Goal: Task Accomplishment & Management: Manage account settings

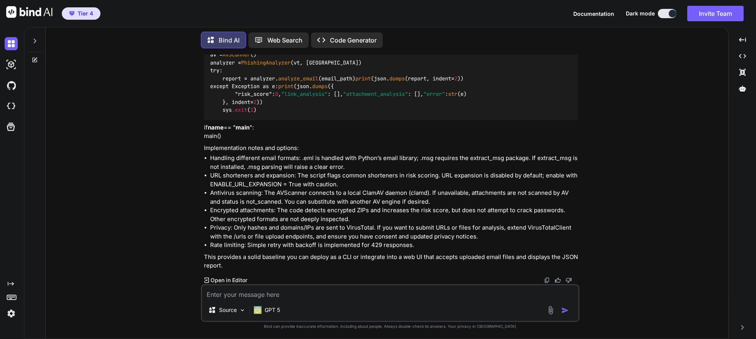
scroll to position [4900, 0]
click at [36, 39] on icon at bounding box center [35, 41] width 3 height 5
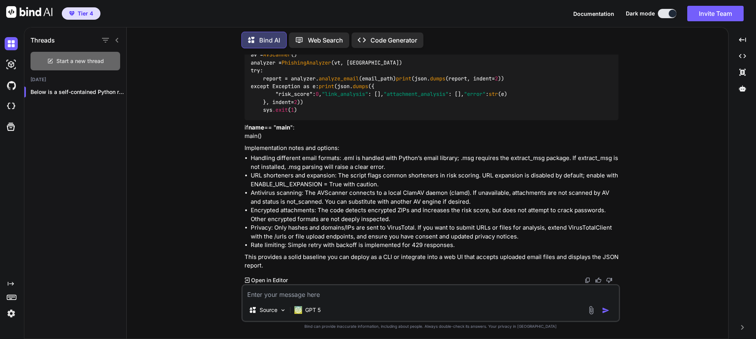
click at [73, 57] on span "Start a new thread" at bounding box center [79, 61] width 47 height 8
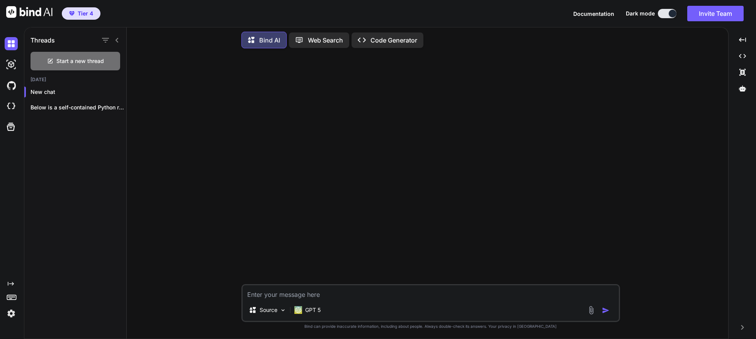
click at [383, 36] on p "Code Generator" at bounding box center [393, 40] width 47 height 9
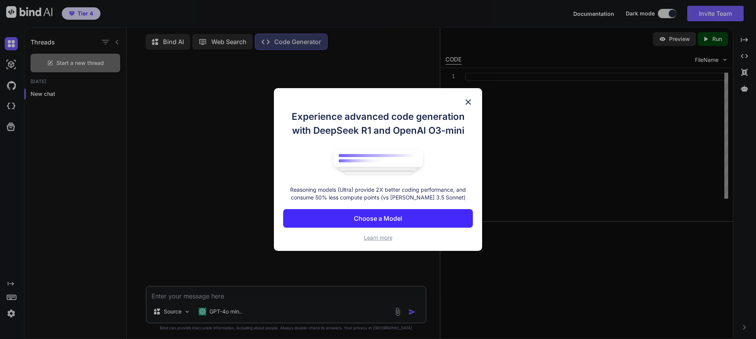
click at [467, 103] on img at bounding box center [467, 101] width 9 height 9
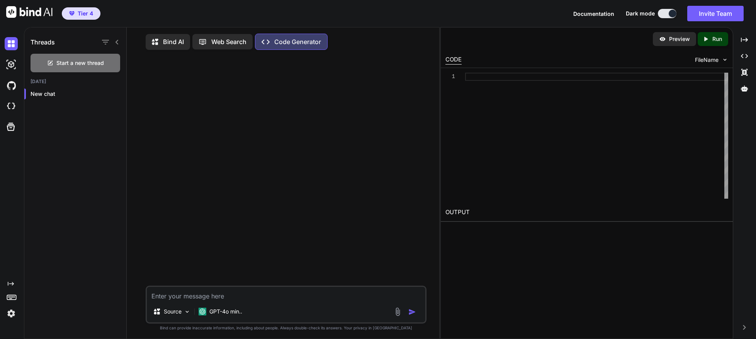
click at [168, 300] on textarea at bounding box center [286, 294] width 278 height 14
paste textarea "update the app and integrate docker. The app needs to find a docker container t…"
type textarea "x"
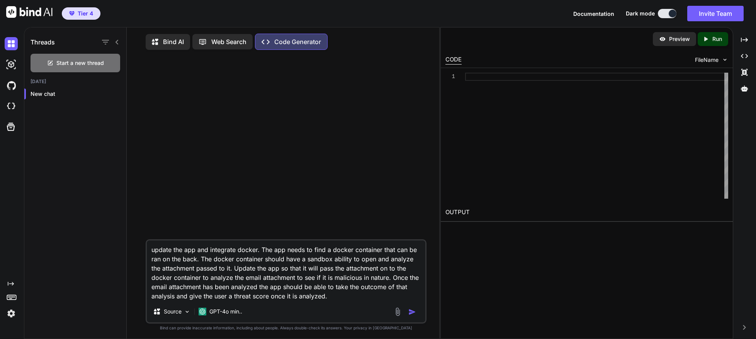
type textarea "update the app and integrate docker. The app needs to find a docker container t…"
click at [169, 43] on p "Bind AI" at bounding box center [173, 41] width 21 height 9
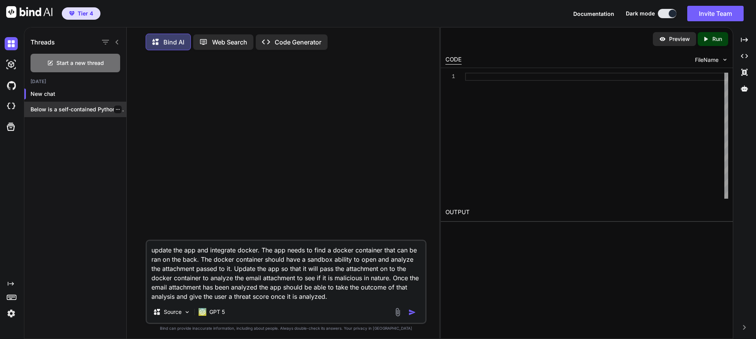
click at [57, 109] on p "Below is a self-contained Python reference implementation..." at bounding box center [79, 109] width 96 height 8
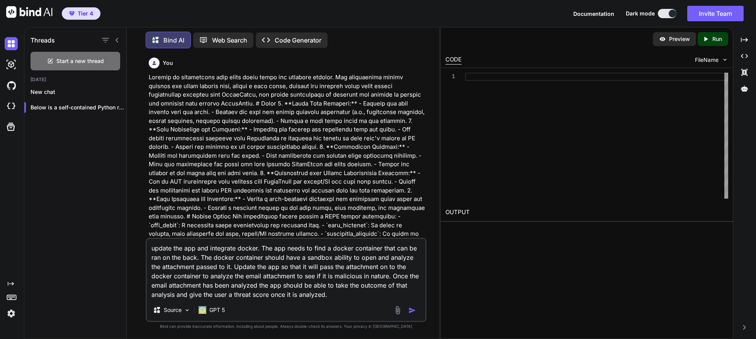
scroll to position [8, 0]
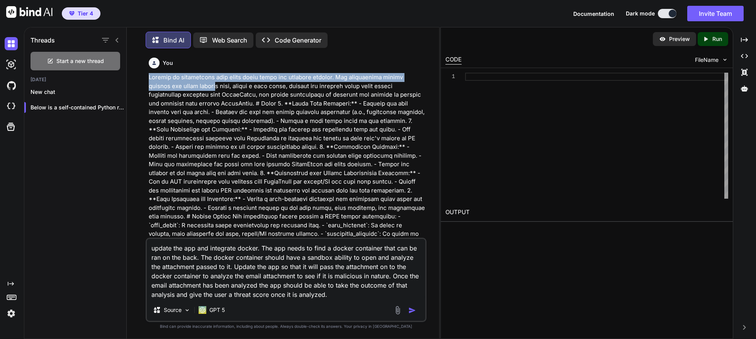
drag, startPoint x: 150, startPoint y: 78, endPoint x: 187, endPoint y: 87, distance: 38.6
click at [187, 87] on p at bounding box center [287, 194] width 276 height 243
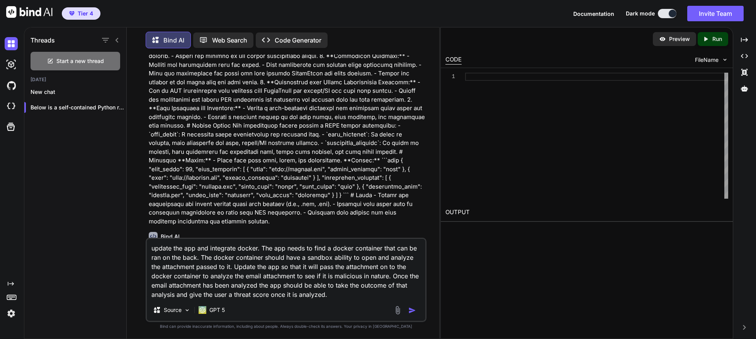
scroll to position [90, 0]
click at [295, 36] on p "Code Generator" at bounding box center [298, 40] width 47 height 9
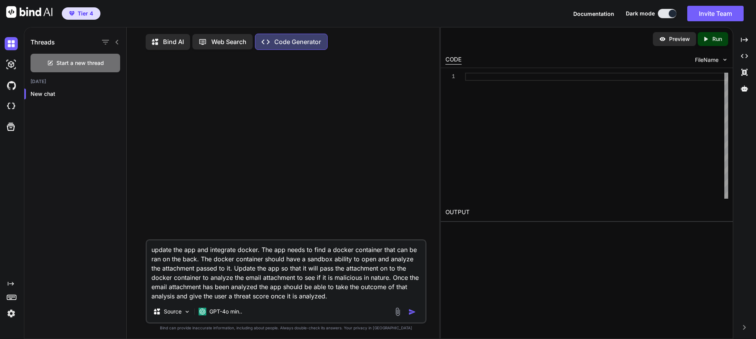
click at [151, 254] on textarea "update the app and integrate docker. The app needs to find a docker container t…" at bounding box center [286, 270] width 278 height 60
type textarea "x"
type textarea "update the app and integrate docker. The app needs to find a docker container t…"
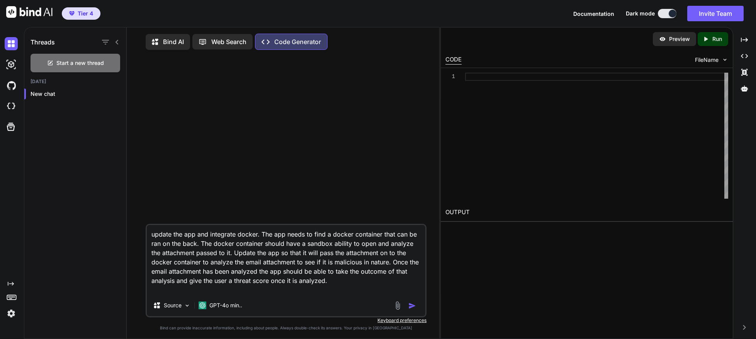
type textarea "x"
type textarea "update the app and integrate docker. The app needs to find a docker container t…"
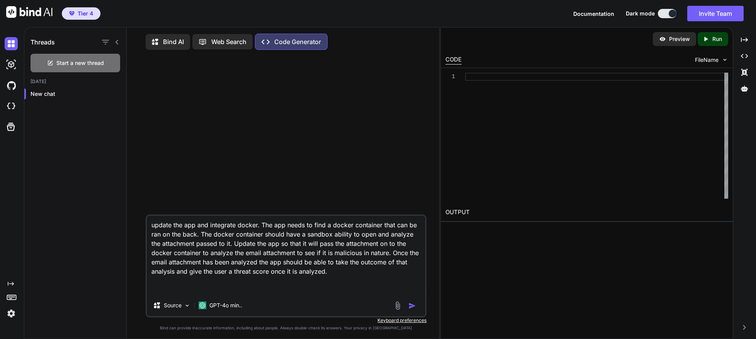
type textarea "x"
type textarea "ç update the app and integrate docker. The app needs to find a docker container…"
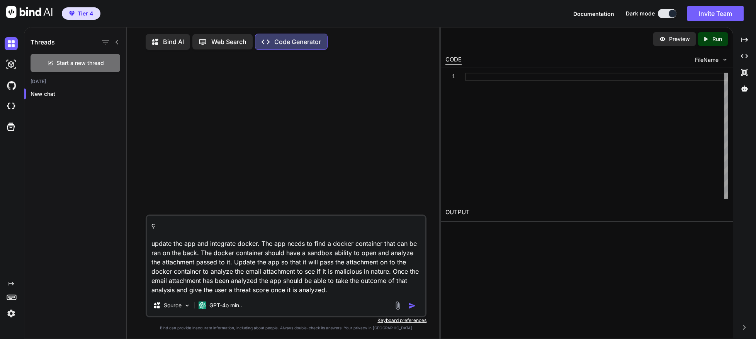
type textarea "x"
type textarea "update the app and integrate docker. The app needs to find a docker container t…"
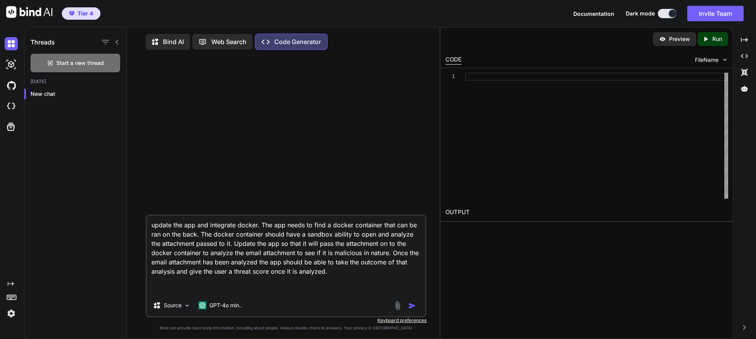
type textarea "x"
type textarea "Develop an application that scans email files for phishing threats. The applica…"
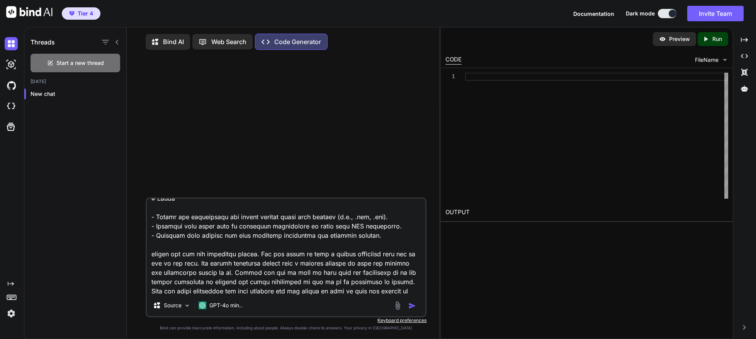
scroll to position [724, 0]
drag, startPoint x: 342, startPoint y: 297, endPoint x: 127, endPoint y: 251, distance: 219.7
click at [147, 251] on textarea at bounding box center [286, 246] width 278 height 96
type textarea "x"
type textarea "Develop an application that scans email files for phishing threats. The applica…"
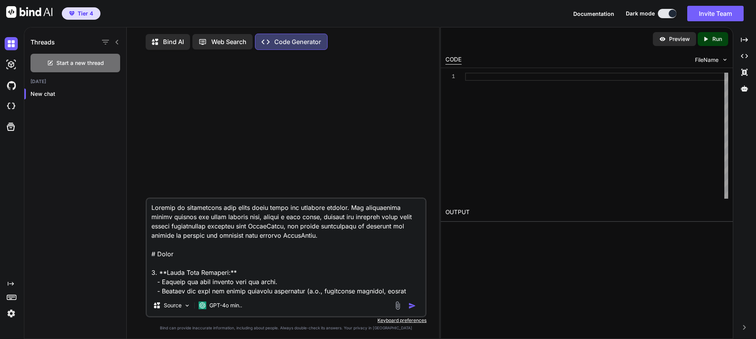
scroll to position [0, 0]
click at [187, 213] on textarea at bounding box center [286, 246] width 278 height 96
type textarea "x"
type textarea "Develop anapplication that scans email files for phishing threats. The applicat…"
type textarea "x"
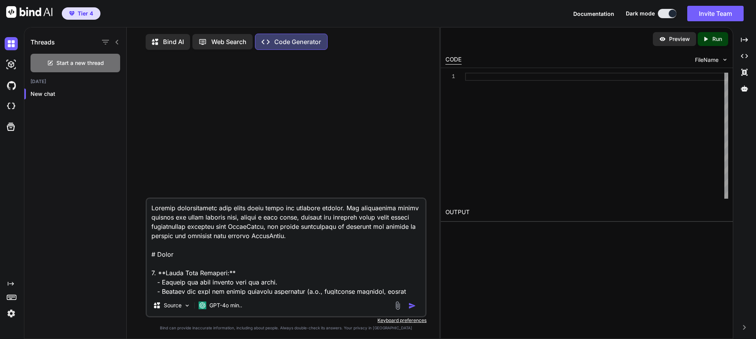
type textarea "Develop aapplication that scans email files for phishing threats. The applicati…"
type textarea "x"
type textarea "Develop a application that scans email files for phishing threats. The applicat…"
type textarea "x"
type textarea "Develop a wapplication that scans email files for phishing threats. The applica…"
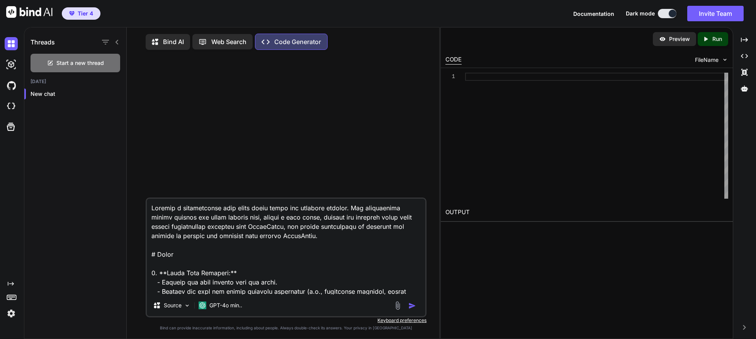
type textarea "x"
type textarea "Develop a weapplication that scans email files for phishing threats. The applic…"
type textarea "x"
type textarea "Develop a webapplication that scans email files for phishing threats. The appli…"
type textarea "x"
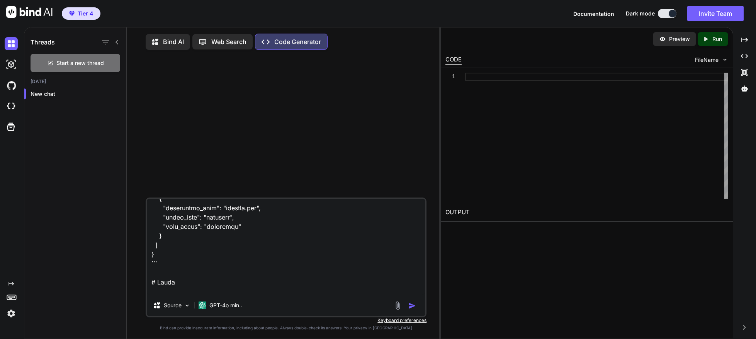
scroll to position [670, 0]
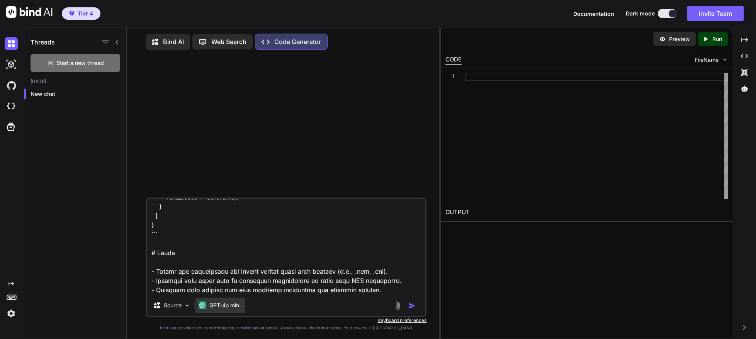
type textarea "Develop a web application that scans email files for phishing threats. The appl…"
click at [235, 309] on p "GPT-4o min.." at bounding box center [225, 305] width 33 height 8
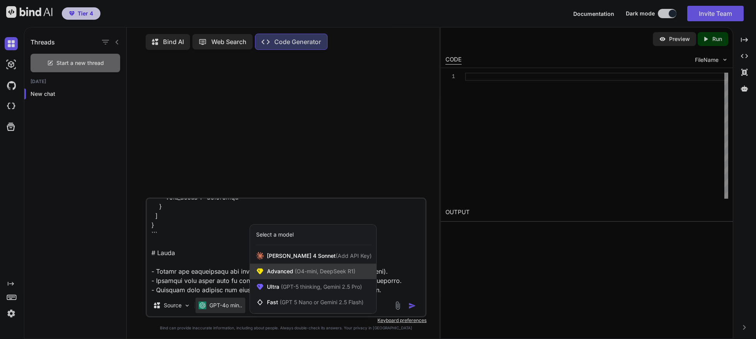
click at [283, 275] on span "Advanced (O4-mini, DeepSeek R1)" at bounding box center [311, 271] width 88 height 8
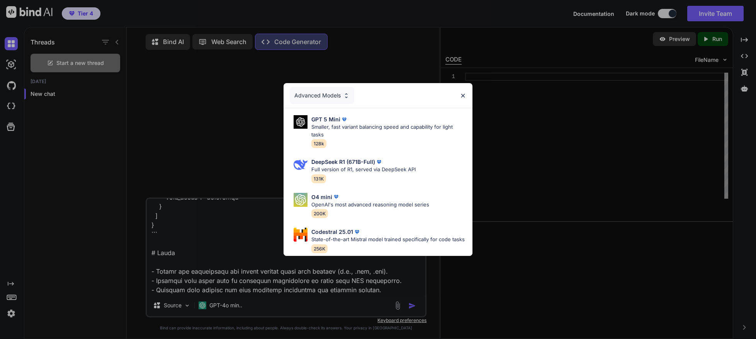
click at [221, 311] on div "Advanced Models GPT 5 Mini Smaller, fast variant balancing speed and capability…" at bounding box center [378, 169] width 756 height 339
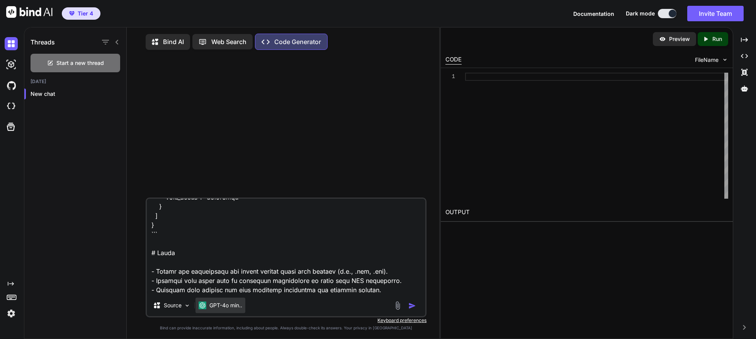
click at [226, 309] on p "GPT-4o min.." at bounding box center [225, 305] width 33 height 8
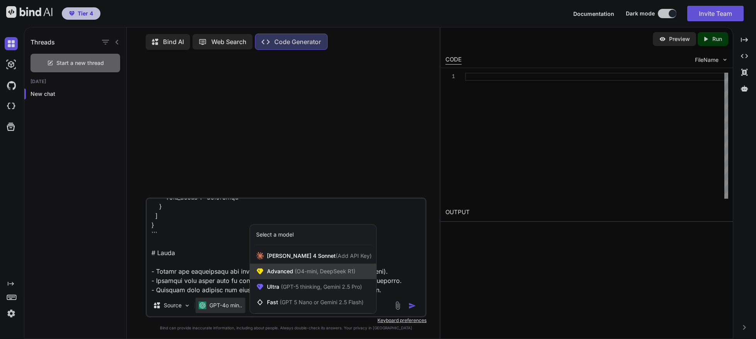
click at [285, 275] on span "Advanced (O4-mini, DeepSeek R1)" at bounding box center [311, 271] width 88 height 8
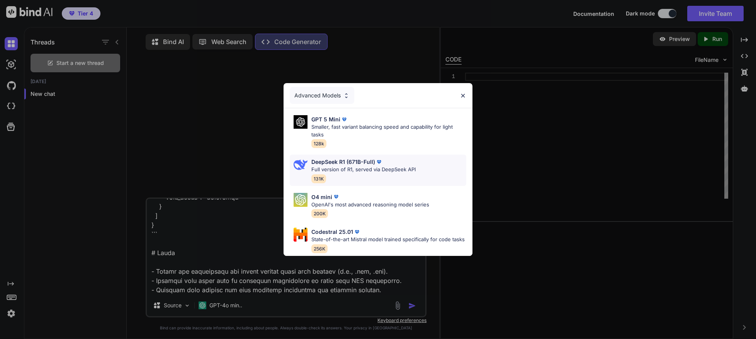
click at [332, 166] on p "Full version of R1, served via DeepSeek API" at bounding box center [363, 170] width 104 height 8
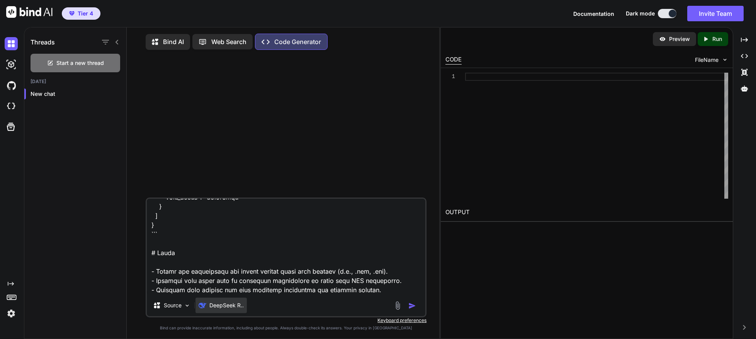
click at [214, 309] on p "DeepSeek R.." at bounding box center [226, 305] width 34 height 8
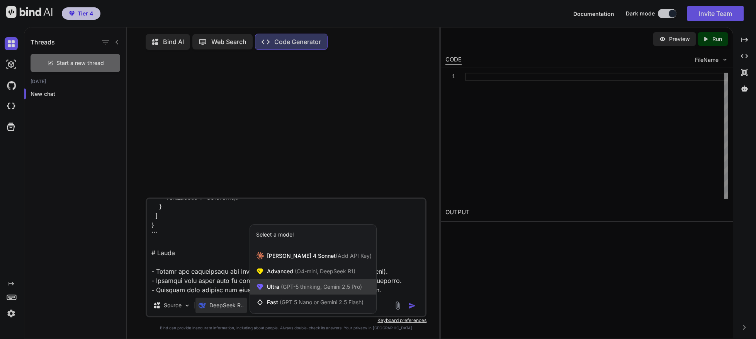
click at [289, 290] on span "(GPT-5 thinking, Gemini 2.5 Pro)" at bounding box center [320, 286] width 83 height 7
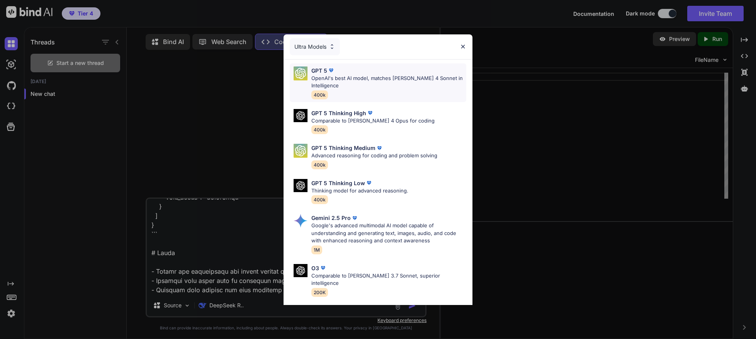
click at [356, 77] on p "OpenAI's best AI model, matches [PERSON_NAME] 4 Sonnet in Intelligence" at bounding box center [388, 82] width 155 height 15
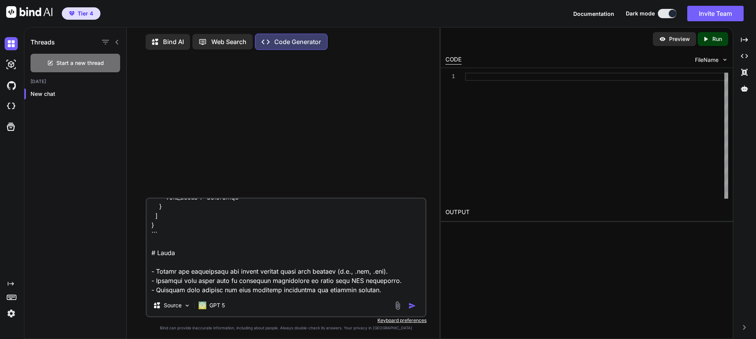
click at [412, 309] on img "button" at bounding box center [412, 306] width 8 height 8
type textarea "x"
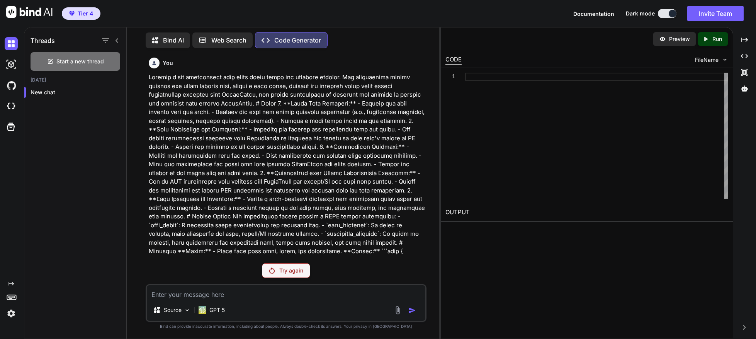
scroll to position [51, 0]
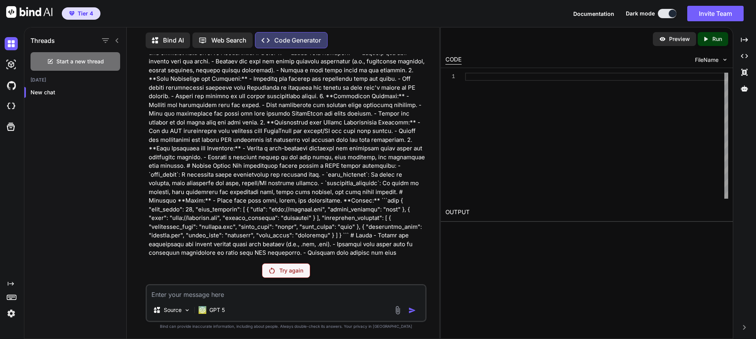
click at [283, 272] on p "Try again" at bounding box center [291, 270] width 24 height 8
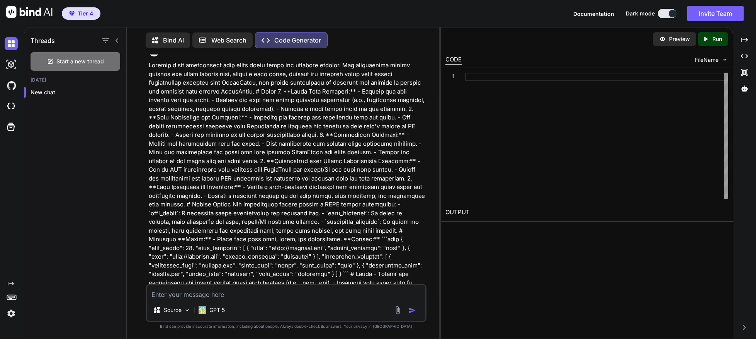
scroll to position [0, 0]
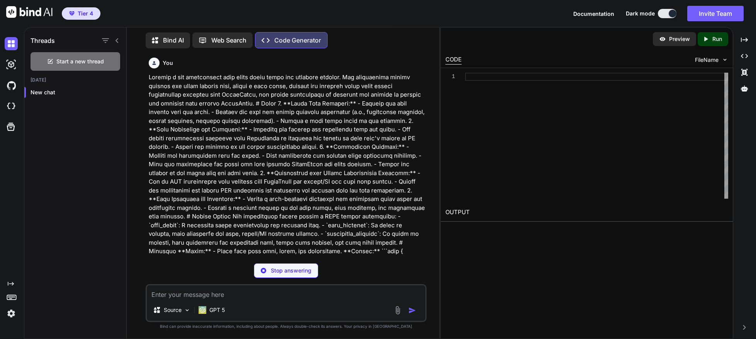
type textarea "x"
type textarea "idna==3.7"
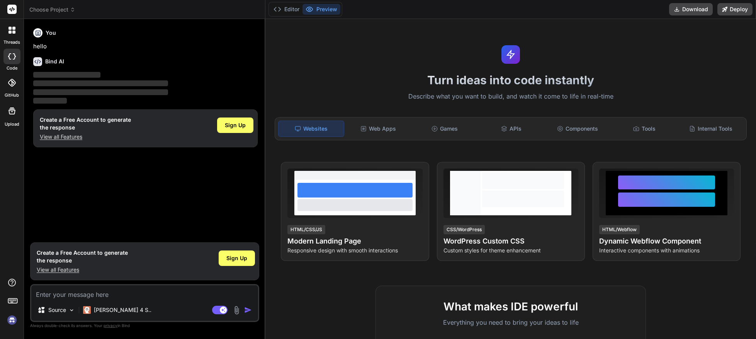
click at [13, 10] on rect at bounding box center [11, 9] width 9 height 9
click at [64, 9] on span "Choose Project" at bounding box center [52, 10] width 46 height 8
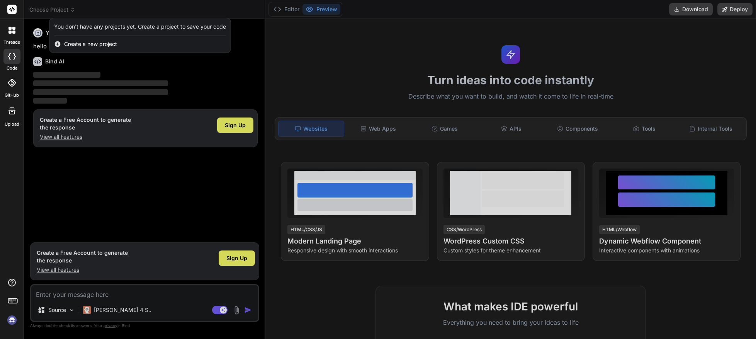
click at [132, 6] on div at bounding box center [378, 169] width 756 height 339
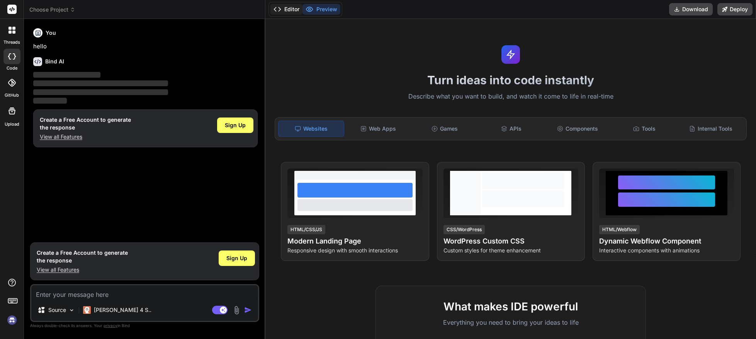
click at [286, 10] on button "Editor" at bounding box center [286, 9] width 32 height 11
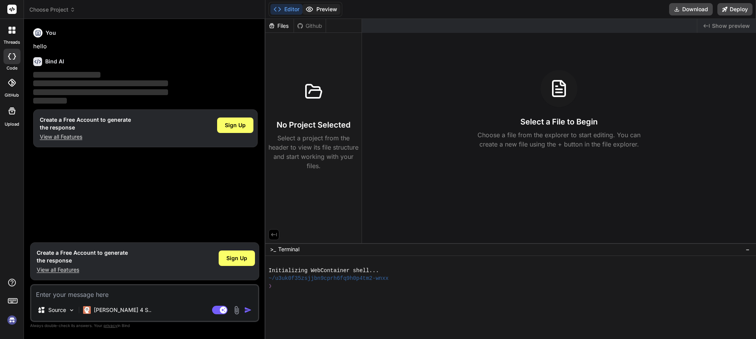
click at [324, 9] on button "Preview" at bounding box center [321, 9] width 38 height 11
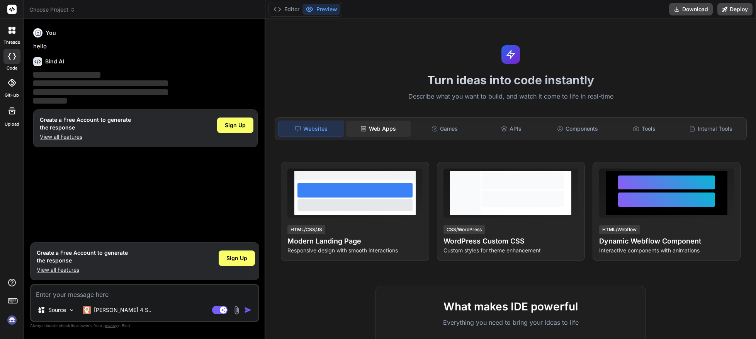
click at [378, 126] on div "Web Apps" at bounding box center [378, 128] width 65 height 16
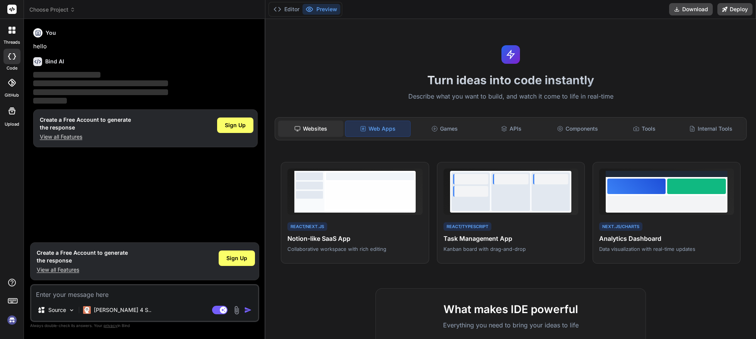
click at [311, 129] on div "Websites" at bounding box center [310, 128] width 65 height 16
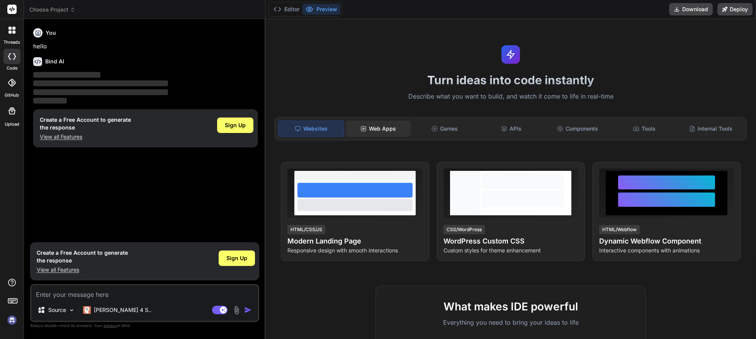
click at [378, 130] on div "Web Apps" at bounding box center [378, 128] width 65 height 16
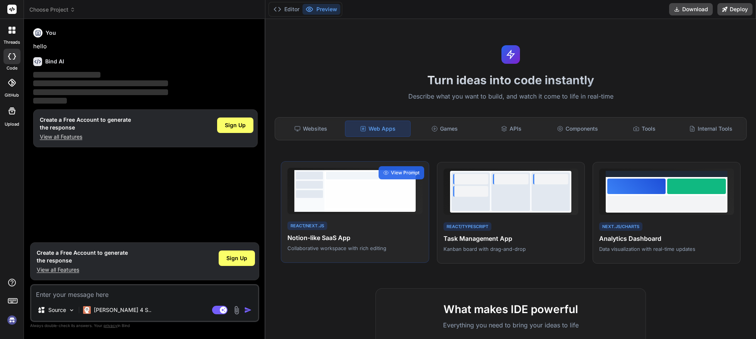
click at [359, 224] on div "React/Next.js Notion-like SaaS App Collaborative workspace with rich editing" at bounding box center [354, 236] width 135 height 32
click at [117, 290] on textarea at bounding box center [144, 292] width 227 height 14
click at [12, 56] on icon at bounding box center [12, 56] width 8 height 6
click at [12, 10] on icon at bounding box center [12, 9] width 6 height 5
click at [110, 214] on div "You hello Bind AI ‌ ‌ ‌ ‌ Create a Free Account to generate the response View a…" at bounding box center [145, 131] width 227 height 213
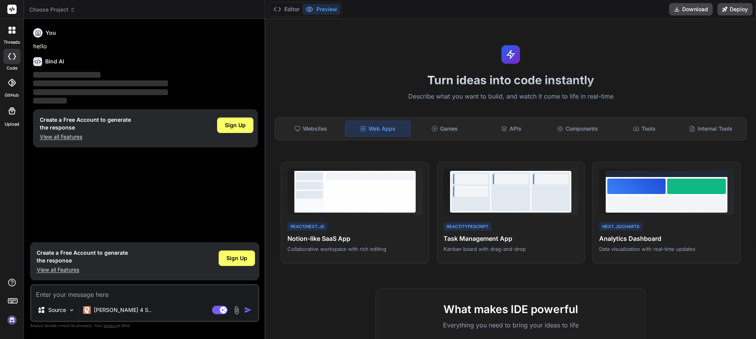
click at [12, 32] on icon at bounding box center [13, 32] width 3 height 3
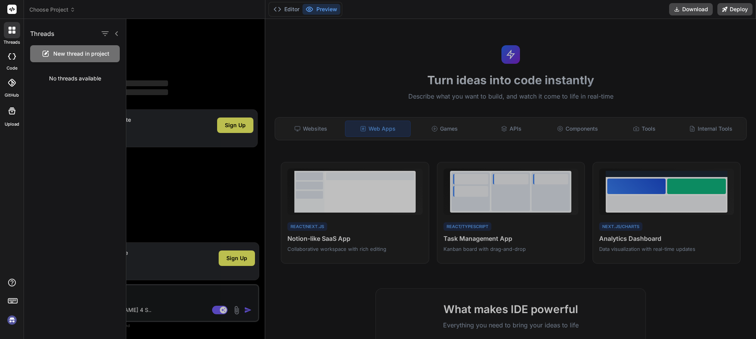
click at [342, 44] on div at bounding box center [440, 179] width 629 height 320
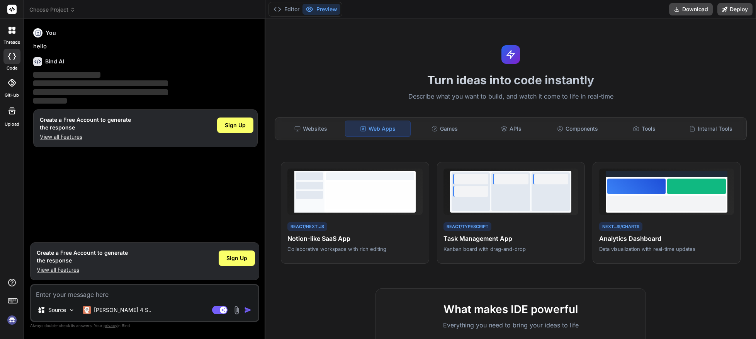
click at [12, 34] on div at bounding box center [12, 30] width 16 height 16
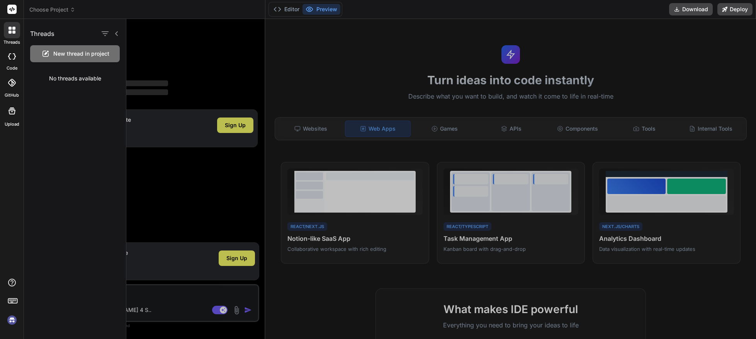
click at [12, 11] on icon at bounding box center [12, 9] width 6 height 5
click at [12, 322] on img at bounding box center [11, 319] width 13 height 13
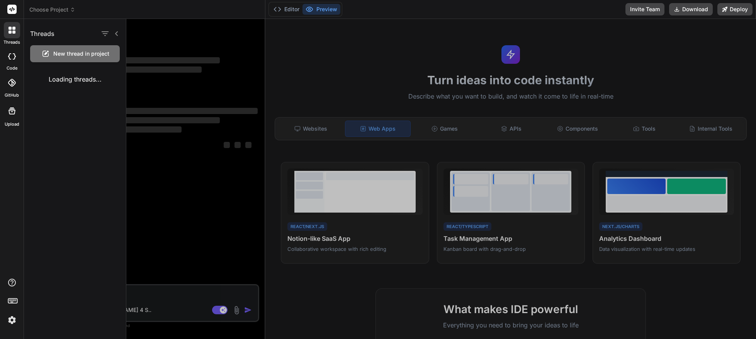
type textarea "x"
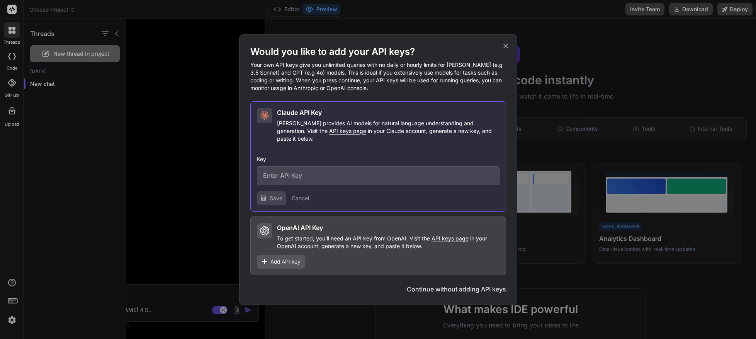
click at [329, 134] on span "API keys page" at bounding box center [347, 130] width 37 height 7
click at [288, 173] on input "text" at bounding box center [378, 175] width 243 height 19
paste input "sk-ant-api03-GRor17P9oZtEDnWFro6VbI2pxH-o2votkuDY1nD0pGbZMo7ulEisNOR6Rfem9SGvQr…"
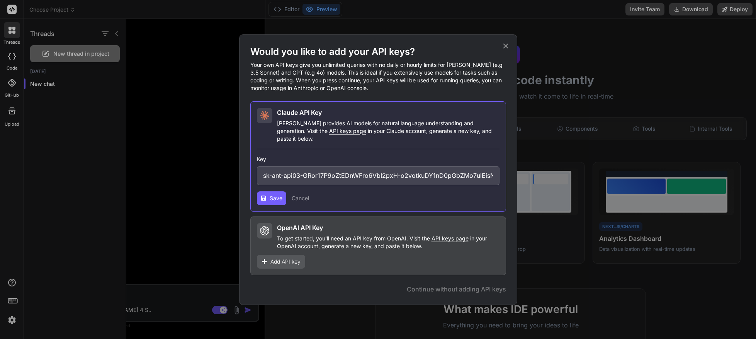
scroll to position [0, 164]
type input "sk-ant-api03-GRor17P9oZtEDnWFro6VbI2pxH-o2votkuDY1nD0pGbZMo7ulEisNOR6Rfem9SGvQr…"
click at [266, 196] on icon at bounding box center [263, 197] width 5 height 5
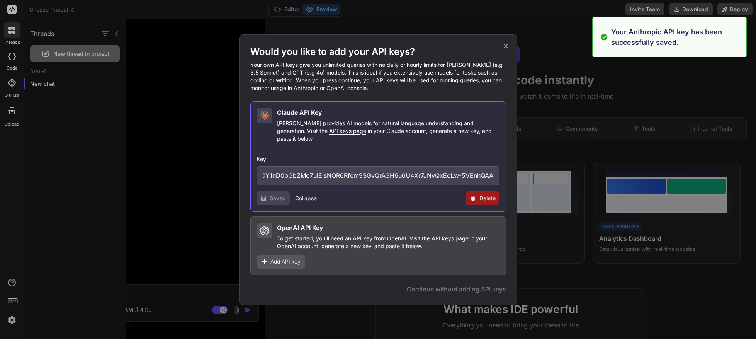
type textarea "x"
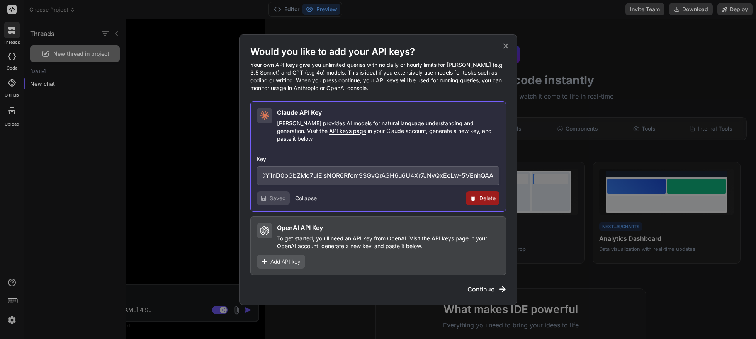
click at [281, 259] on span "Add API key" at bounding box center [285, 262] width 30 height 8
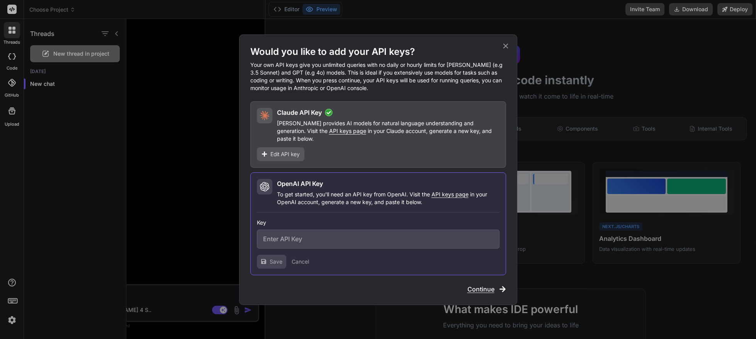
click at [443, 192] on span "API keys page" at bounding box center [449, 194] width 37 height 7
drag, startPoint x: 291, startPoint y: 236, endPoint x: 308, endPoint y: 237, distance: 17.4
click at [291, 236] on input "text" at bounding box center [378, 238] width 243 height 19
paste input "sk-proj-3P0WrPeBiyci1ZrilHzU_d5XLcQDbbkQ_EoPSdNLHPVMbzwgEG0mui1GJSMTQTUOINYfGQ4…"
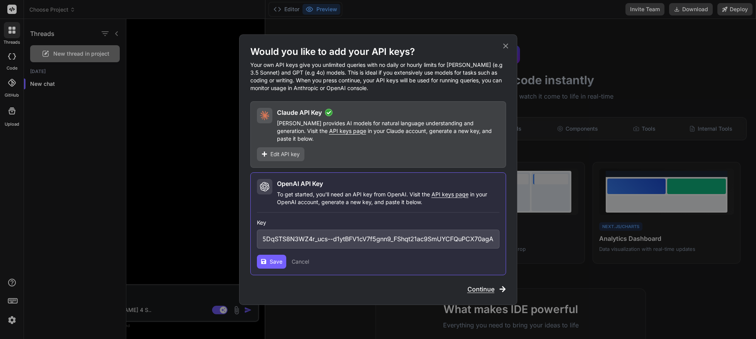
type input "sk-proj-3P0WrPeBiyci1ZrilHzU_d5XLcQDbbkQ_EoPSdNLHPVMbzwgEG0mui1GJSMTQTUOINYfGQ4…"
click at [269, 259] on button "Save" at bounding box center [271, 261] width 29 height 14
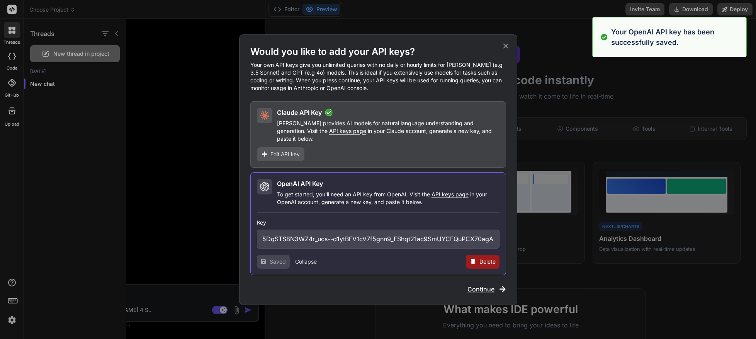
click at [478, 286] on span "Continue" at bounding box center [480, 288] width 27 height 9
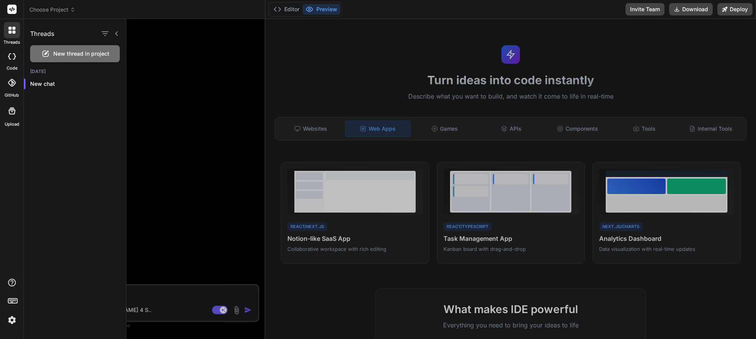
click at [197, 175] on div at bounding box center [440, 179] width 629 height 320
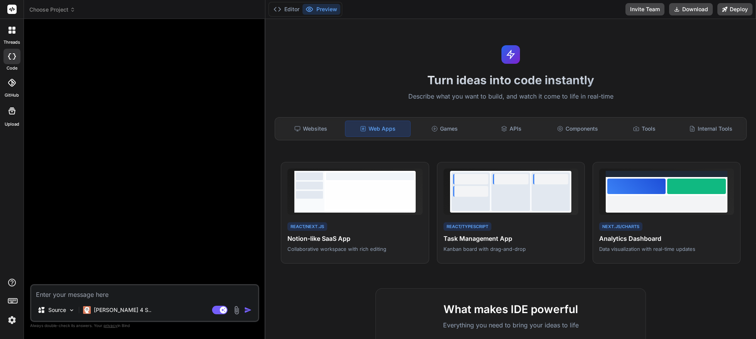
click at [54, 8] on span "Choose Project" at bounding box center [52, 10] width 46 height 8
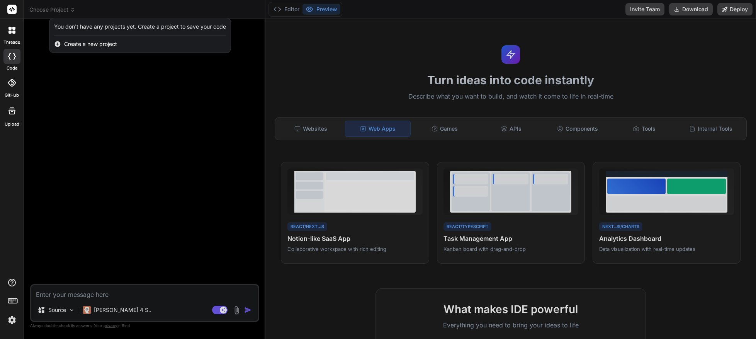
click at [90, 98] on div at bounding box center [378, 169] width 756 height 339
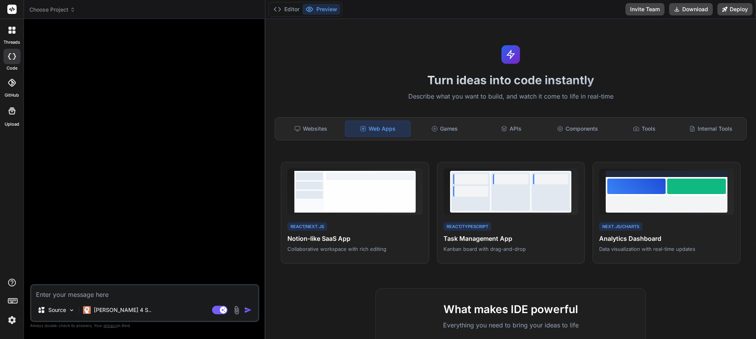
click at [13, 10] on icon at bounding box center [12, 9] width 6 height 5
click at [12, 83] on icon at bounding box center [12, 83] width 8 height 8
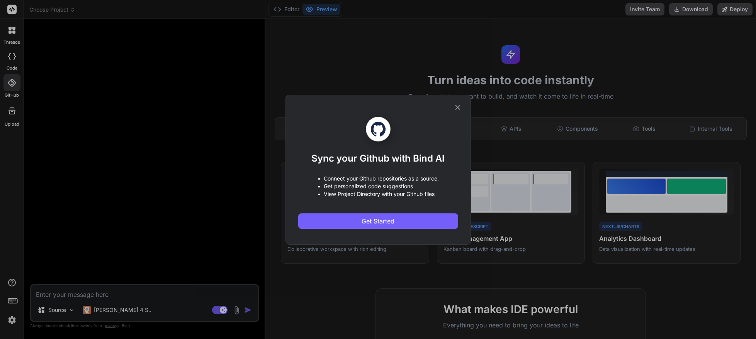
click at [14, 57] on div "Sync your Github with Bind AI • Connect your Github repositories as a source. •…" at bounding box center [378, 169] width 756 height 339
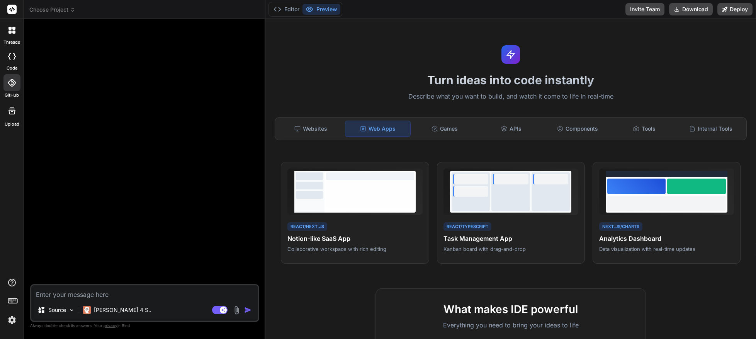
click at [14, 57] on icon at bounding box center [12, 56] width 8 height 6
click at [14, 112] on icon at bounding box center [11, 110] width 9 height 9
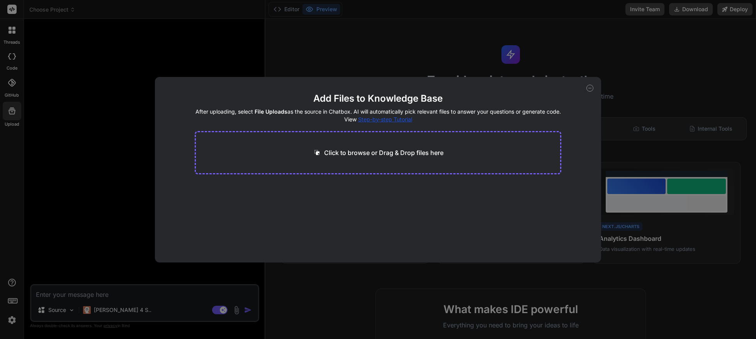
click at [13, 29] on div "Add Files to Knowledge Base After uploading, select File Uploads as the source …" at bounding box center [378, 169] width 756 height 339
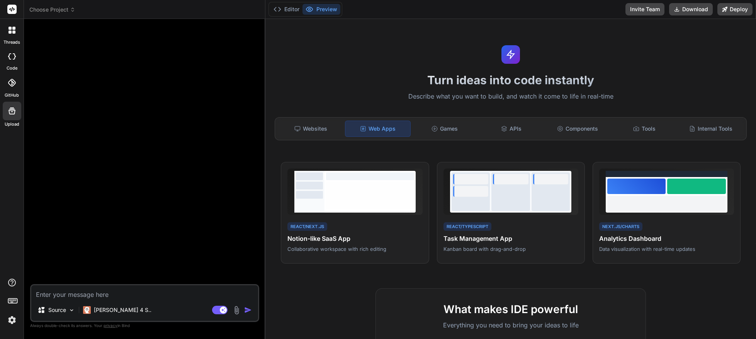
click at [12, 30] on icon at bounding box center [11, 30] width 7 height 7
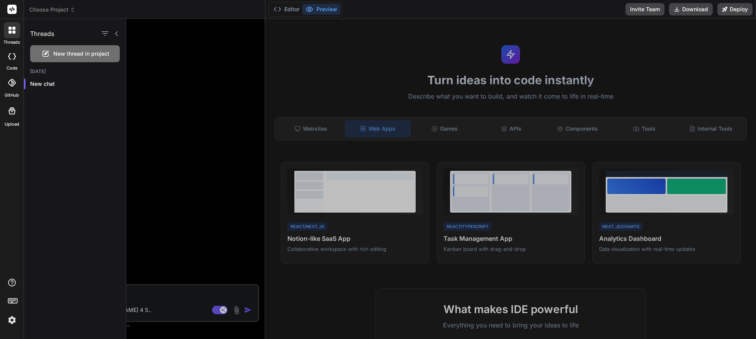
click at [11, 11] on icon at bounding box center [12, 9] width 6 height 5
click at [13, 302] on rect at bounding box center [11, 302] width 3 height 1
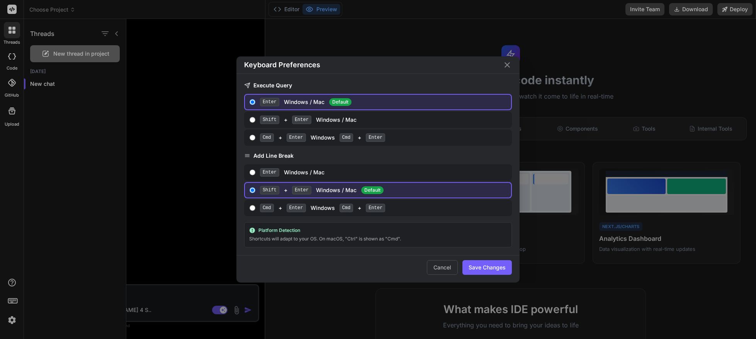
click at [13, 302] on div "Keyboard Preferences Execute Query Enter Windows / Mac Default Shift + Enter Wi…" at bounding box center [378, 169] width 756 height 339
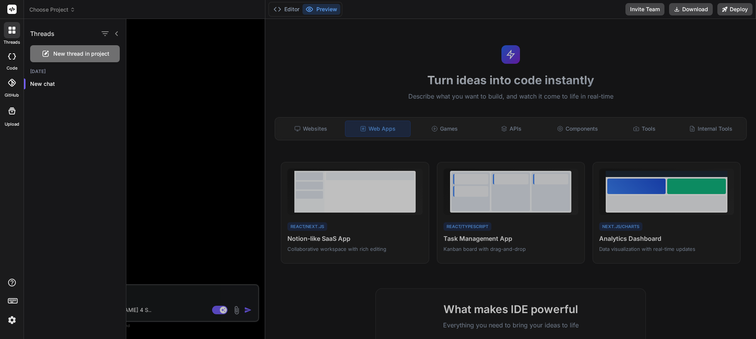
click at [15, 301] on rect at bounding box center [14, 300] width 1 height 1
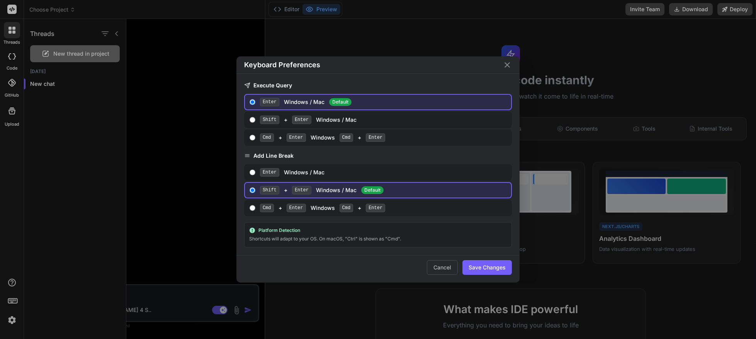
click at [15, 301] on div "Keyboard Preferences Execute Query Enter Windows / Mac Default Shift + Enter Wi…" at bounding box center [378, 169] width 756 height 339
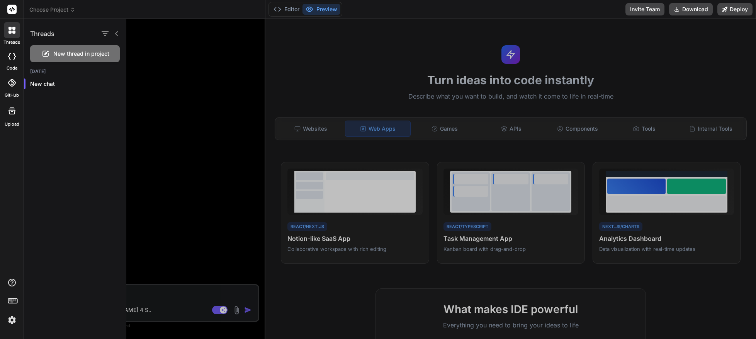
click at [11, 316] on img at bounding box center [11, 319] width 13 height 13
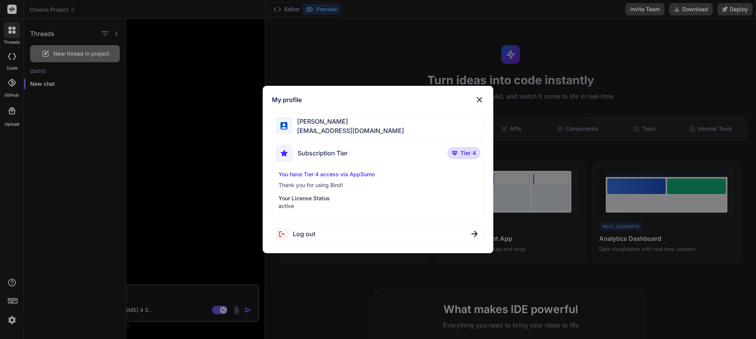
click at [7, 148] on div "My profile John Kennedy kissotdragon@gmail.com Subscription Tier Tier 4 You hav…" at bounding box center [378, 169] width 756 height 339
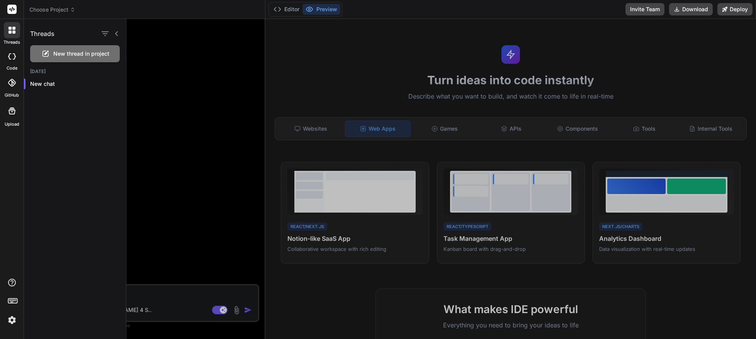
drag, startPoint x: 90, startPoint y: 93, endPoint x: 93, endPoint y: 70, distance: 24.1
click at [90, 93] on div "Today New chat" at bounding box center [75, 82] width 102 height 28
click at [59, 84] on p "New chat" at bounding box center [78, 84] width 96 height 8
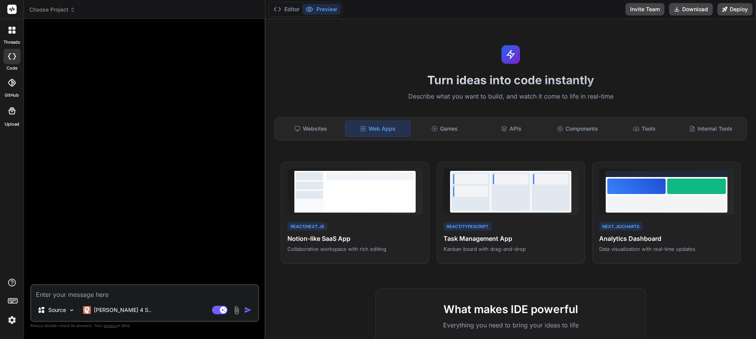
click at [8, 10] on rect at bounding box center [11, 9] width 9 height 9
click at [9, 12] on rect at bounding box center [11, 9] width 9 height 9
click at [115, 132] on div at bounding box center [145, 154] width 227 height 259
click at [7, 142] on div "threads code GitHub Upload" at bounding box center [12, 169] width 24 height 339
click at [11, 57] on icon at bounding box center [12, 56] width 8 height 6
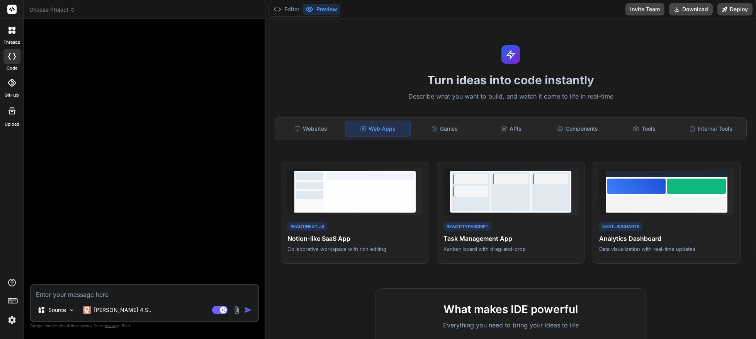
click at [11, 36] on div at bounding box center [12, 30] width 16 height 16
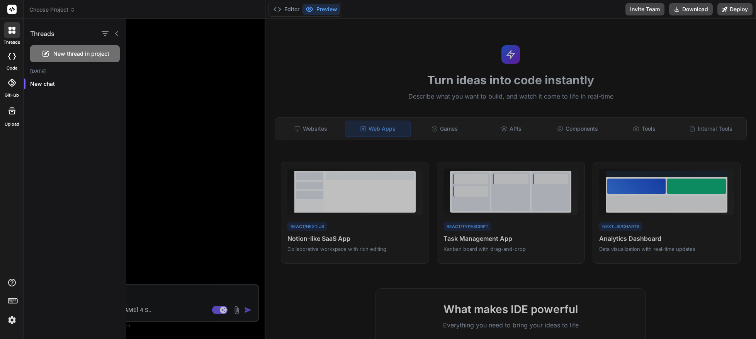
click at [56, 53] on span "New thread in project" at bounding box center [81, 54] width 56 height 8
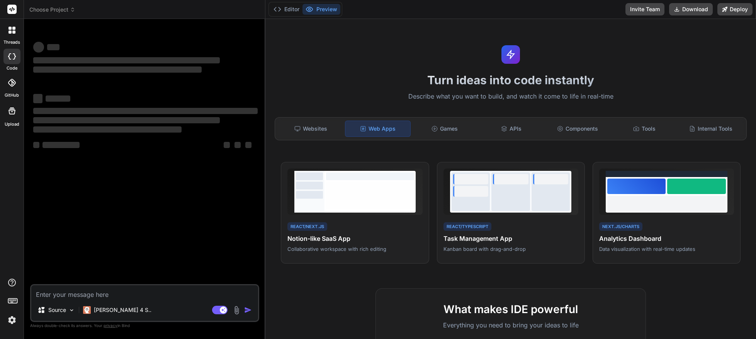
type textarea "x"
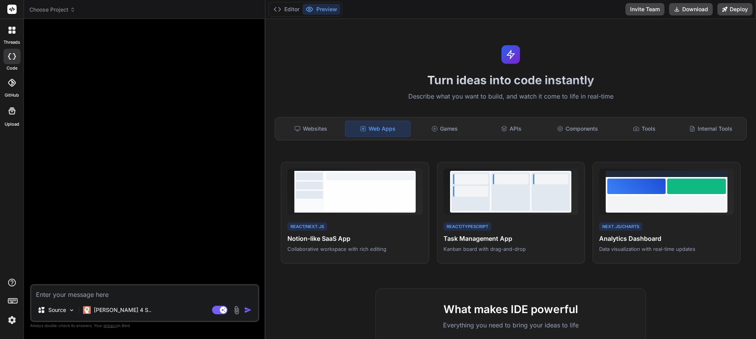
click at [49, 8] on span "Choose Project" at bounding box center [52, 10] width 46 height 8
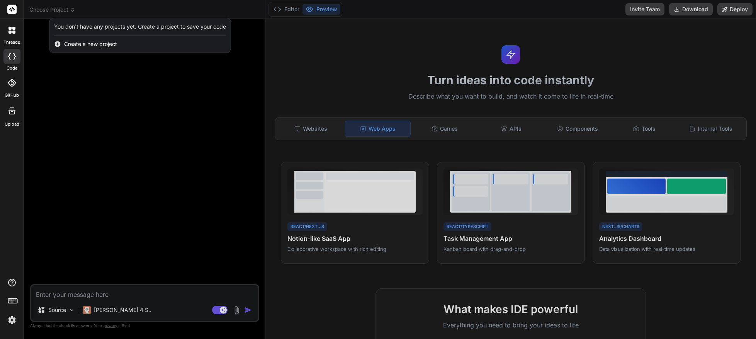
click at [80, 44] on span "Create a new project" at bounding box center [90, 44] width 53 height 8
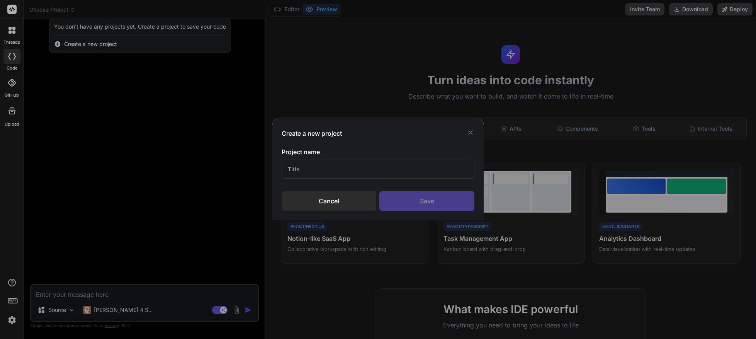
click at [311, 163] on input "text" at bounding box center [378, 168] width 193 height 19
type input "Web"
click at [427, 200] on div "Save" at bounding box center [426, 201] width 95 height 20
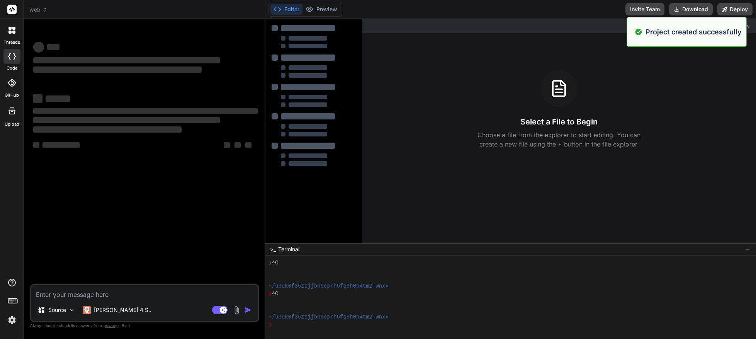
scroll to position [23, 0]
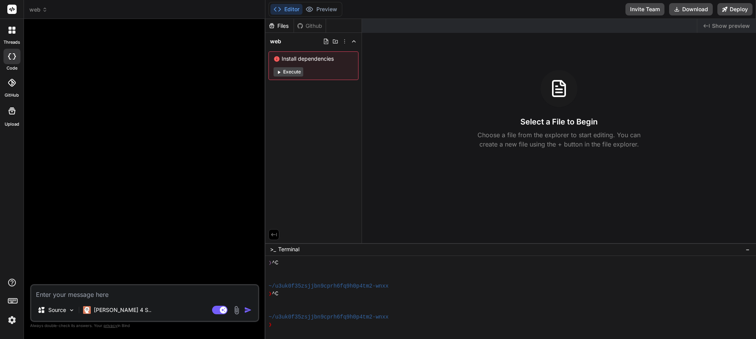
click at [10, 31] on icon at bounding box center [9, 32] width 3 height 3
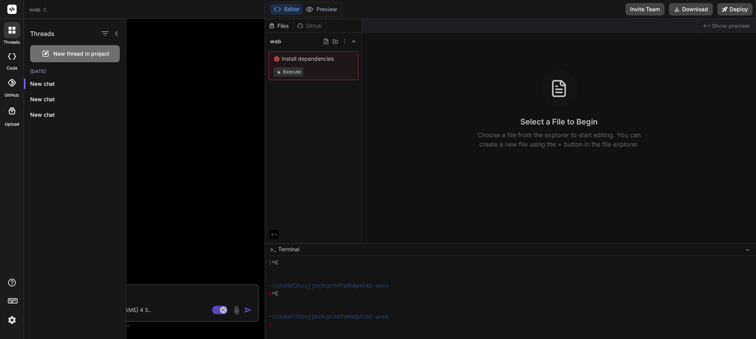
click at [11, 8] on rect at bounding box center [11, 9] width 9 height 9
click at [37, 11] on span "web" at bounding box center [38, 10] width 18 height 8
click at [129, 11] on div at bounding box center [378, 169] width 756 height 339
click at [11, 59] on div at bounding box center [11, 56] width 17 height 15
type textarea "x"
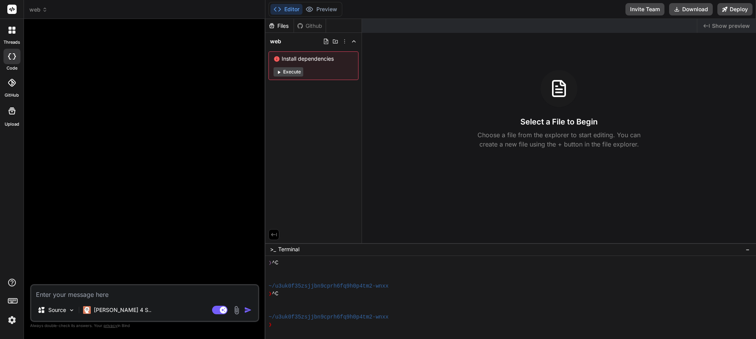
click at [14, 31] on icon at bounding box center [13, 32] width 3 height 3
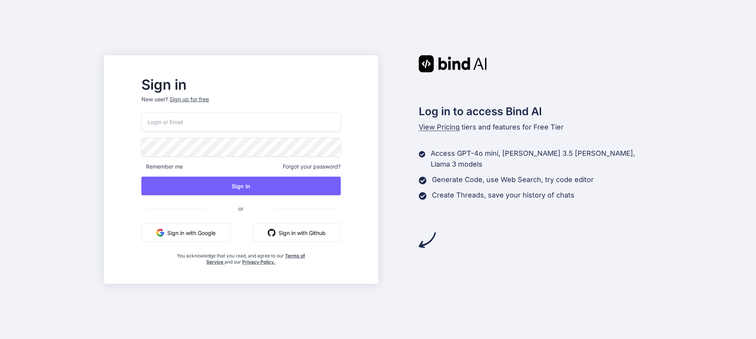
click at [197, 232] on button "Sign in with Google" at bounding box center [185, 232] width 89 height 19
